Goal: Transaction & Acquisition: Purchase product/service

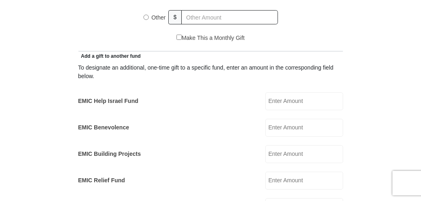
scroll to position [522, 0]
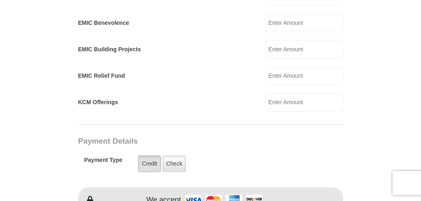
click at [145, 161] on label "Credit" at bounding box center [149, 164] width 22 height 17
click at [0, 0] on input "Credit" at bounding box center [0, 0] width 0 height 0
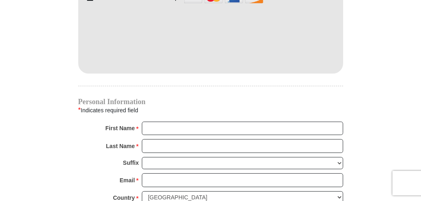
scroll to position [731, 0]
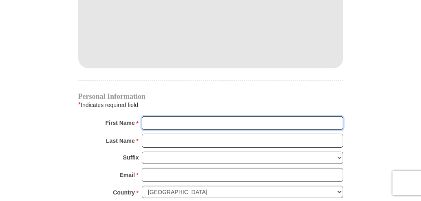
click at [247, 117] on input "First Name *" at bounding box center [242, 124] width 201 height 14
type input "Linda"
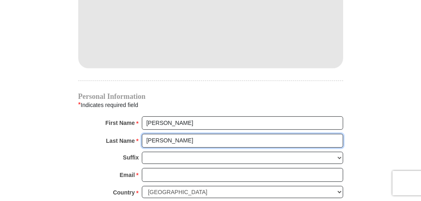
type input "Altmeyer"
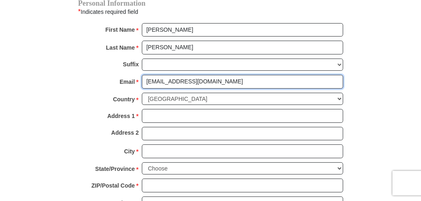
scroll to position [836, 0]
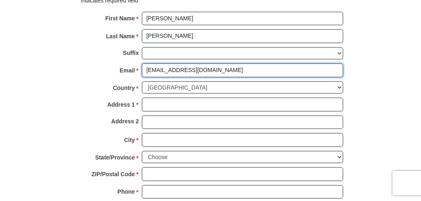
type input "mandy020451@gmail.com"
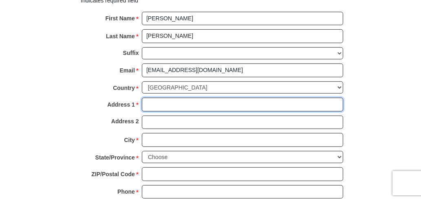
click at [204, 101] on input "Address 1 *" at bounding box center [242, 105] width 201 height 14
type input "12122 US Route 422"
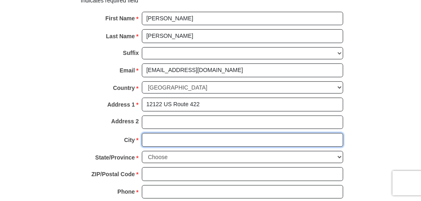
click at [143, 133] on input "City *" at bounding box center [242, 140] width 201 height 14
type input "Kittanning"
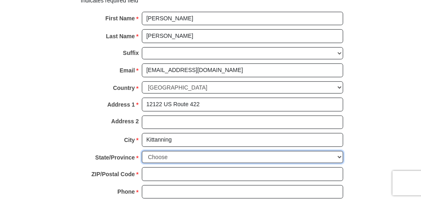
click at [338, 152] on select "Choose Alabama Alaska American Samoa Arizona Arkansas Armed Forces Americas Arm…" at bounding box center [242, 157] width 201 height 13
select select "PA"
click at [142, 151] on select "Choose Alabama Alaska American Samoa Arizona Arkansas Armed Forces Americas Arm…" at bounding box center [242, 157] width 201 height 13
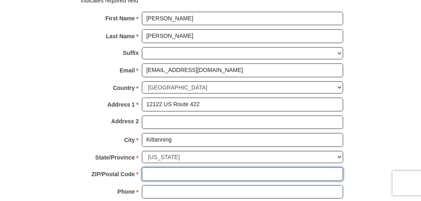
click at [258, 170] on input "ZIP/Postal Code *" at bounding box center [242, 174] width 201 height 14
type input "16201"
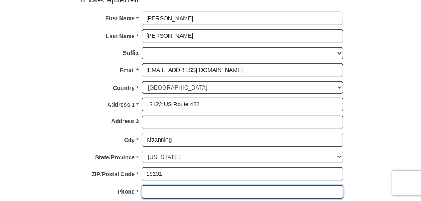
click at [240, 189] on input "Phone * *" at bounding box center [242, 192] width 201 height 14
type input "7245452115"
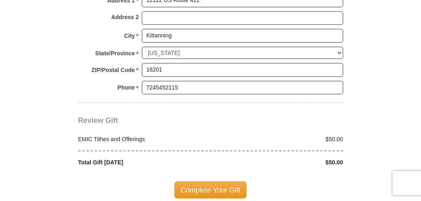
scroll to position [1044, 0]
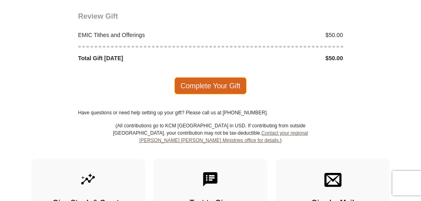
click at [206, 80] on span "Complete Your Gift" at bounding box center [210, 85] width 72 height 17
